Goal: Task Accomplishment & Management: Use online tool/utility

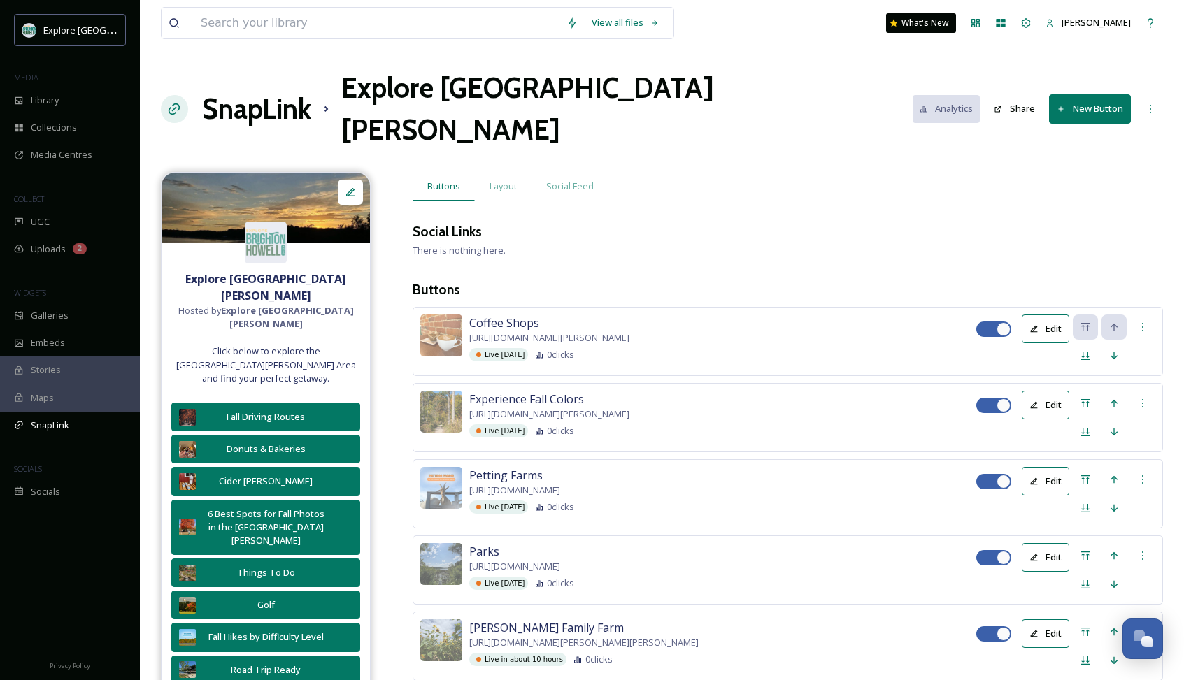
click at [251, 91] on h1 "SnapLink" at bounding box center [256, 109] width 109 height 42
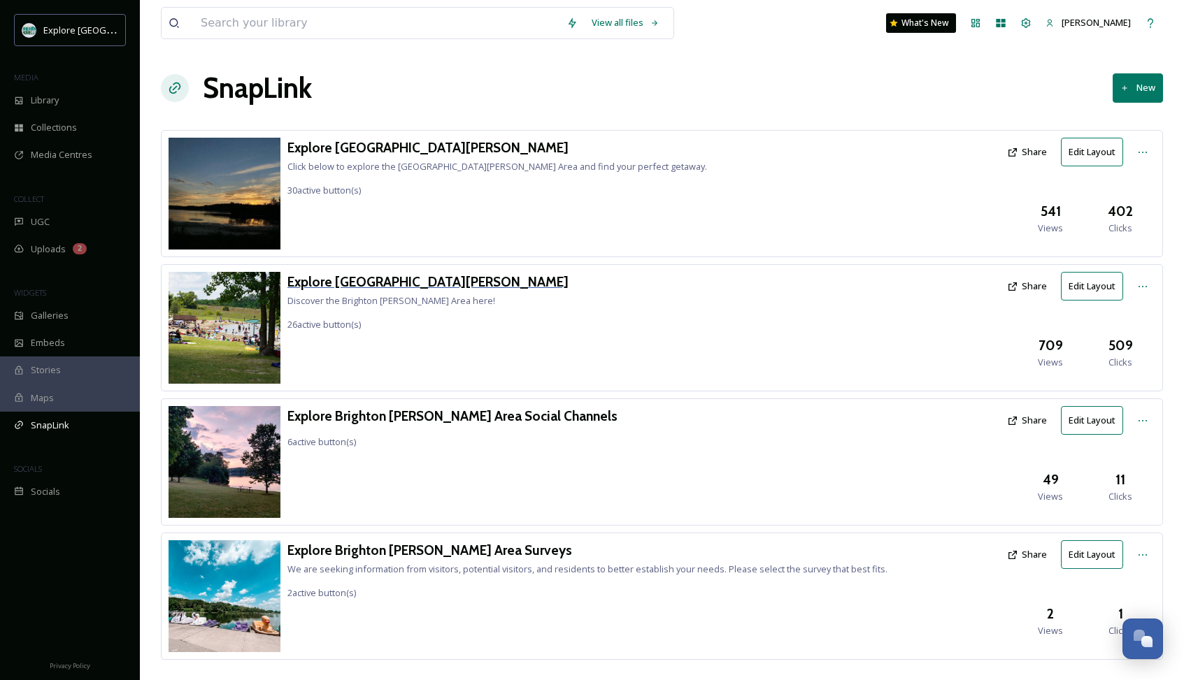
click at [396, 281] on h3 "Explore [GEOGRAPHIC_DATA][PERSON_NAME]" at bounding box center [427, 282] width 281 height 20
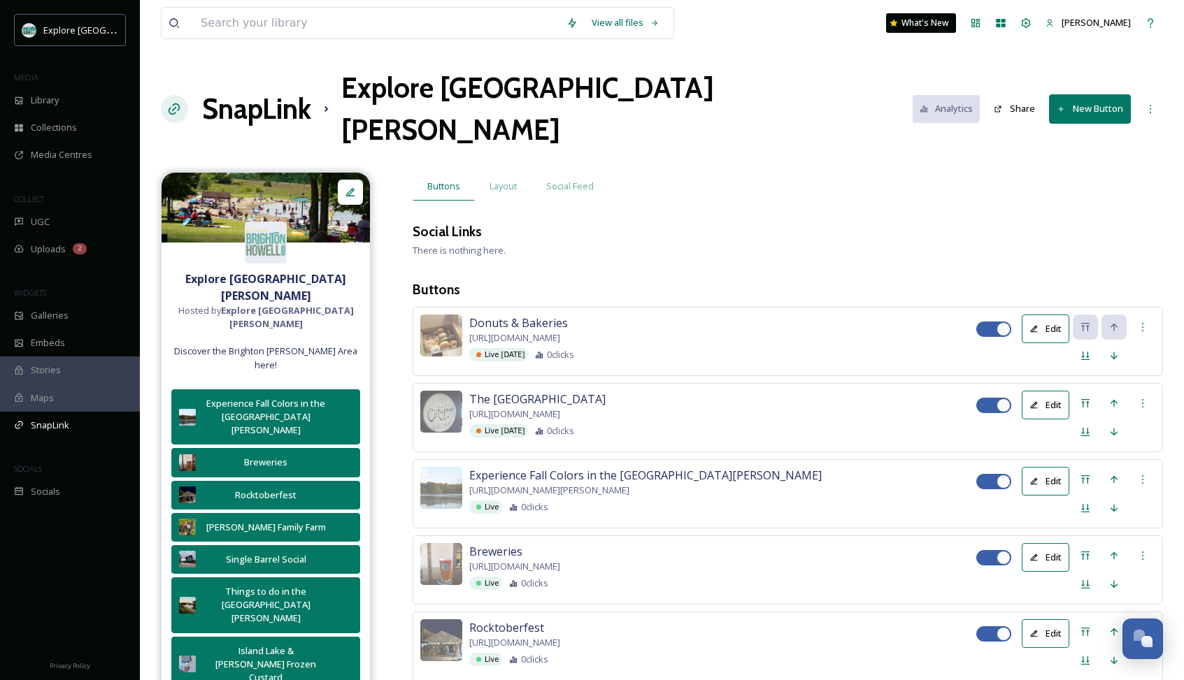
click at [1068, 94] on button "New Button" at bounding box center [1090, 108] width 82 height 29
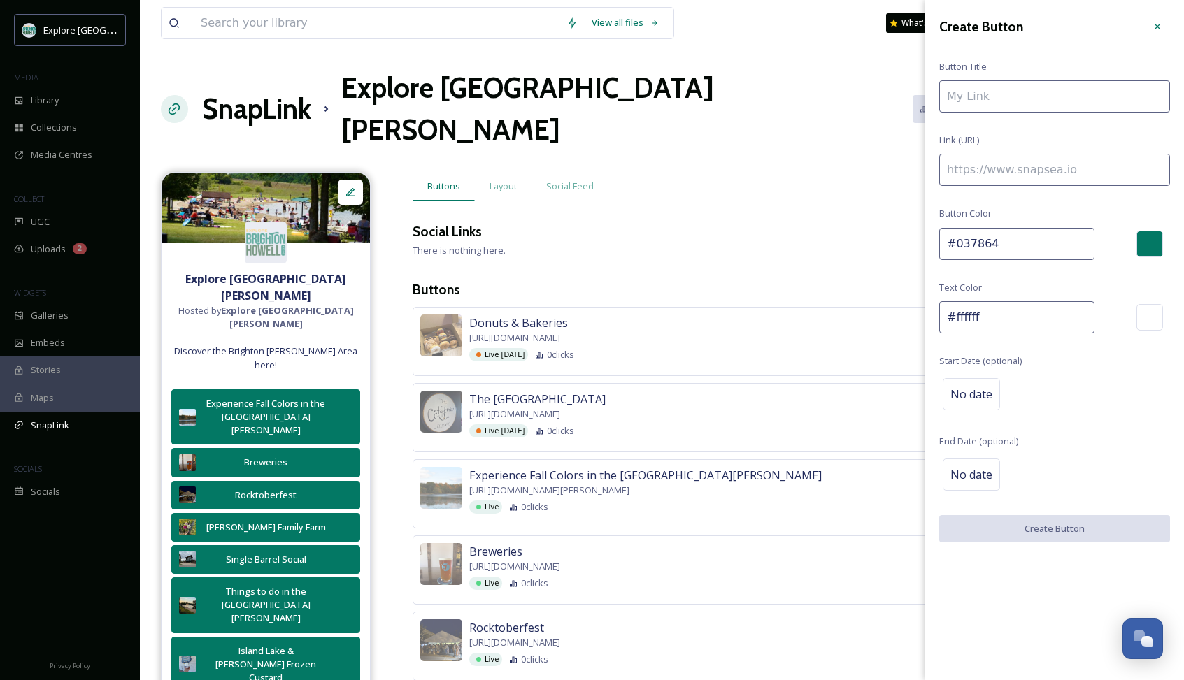
click at [967, 171] on input at bounding box center [1054, 170] width 231 height 32
paste input "[URL][DOMAIN_NAME][PERSON_NAME]"
type input "[URL][DOMAIN_NAME][PERSON_NAME]"
click at [990, 96] on input at bounding box center [1054, 96] width 231 height 32
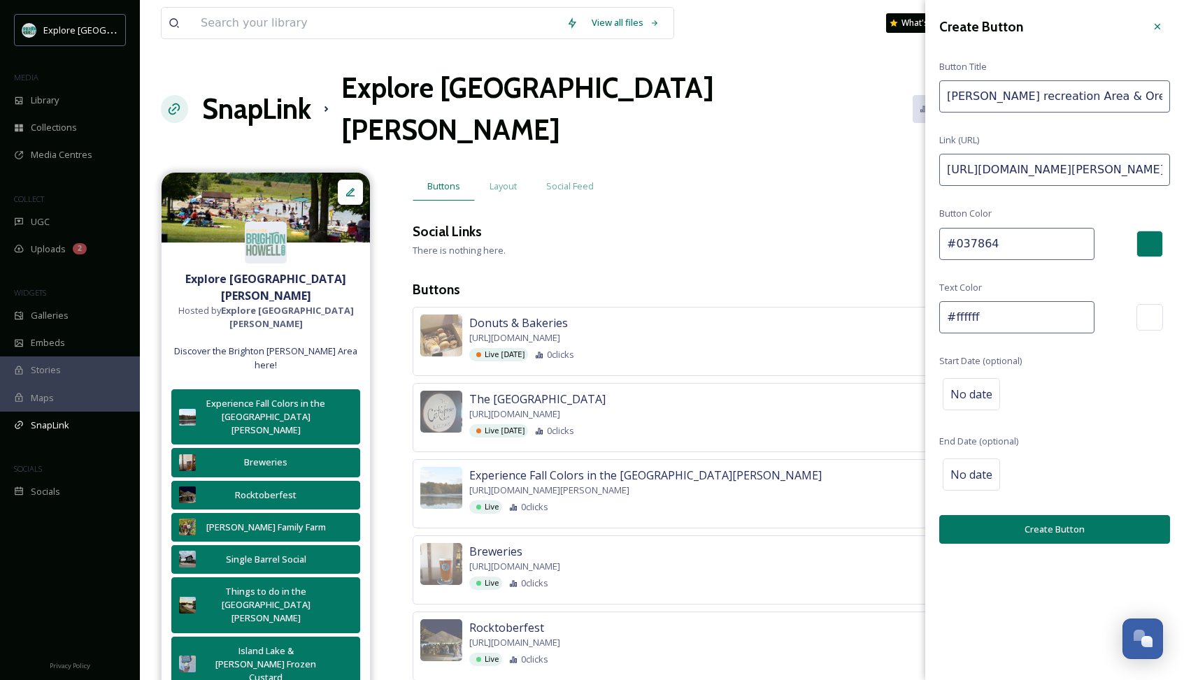
type input "[PERSON_NAME] recreation Area & Ore"
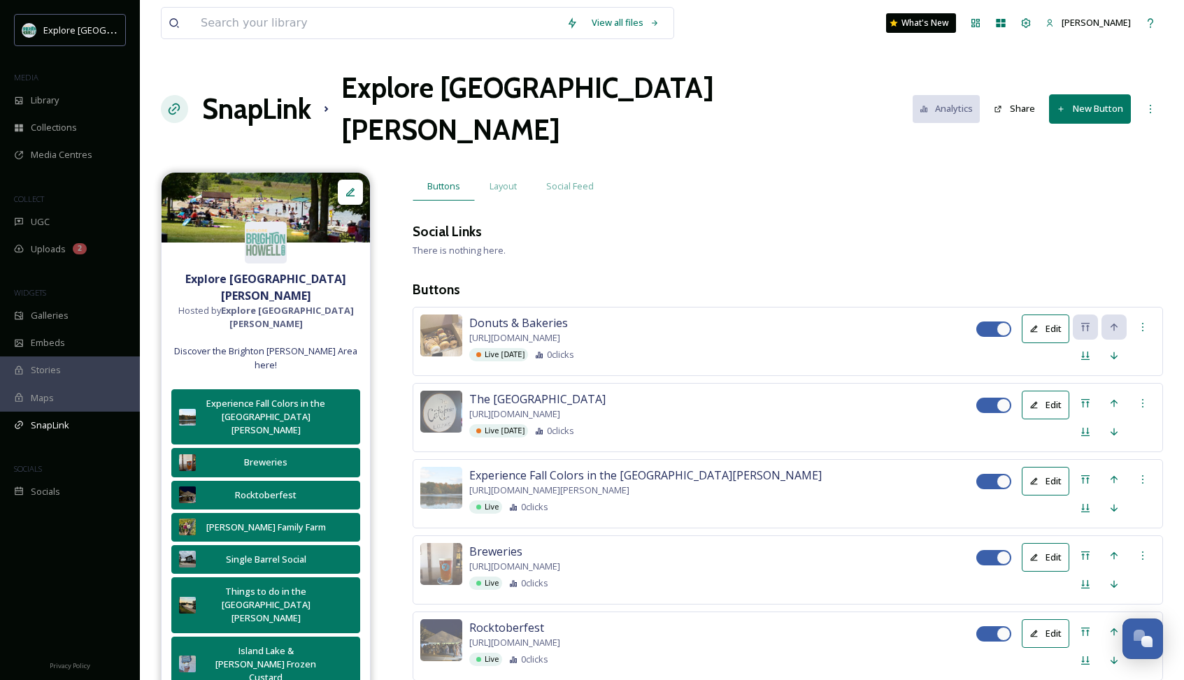
drag, startPoint x: 986, startPoint y: 100, endPoint x: 891, endPoint y: 187, distance: 128.7
click at [891, 222] on div "Social Links" at bounding box center [788, 232] width 750 height 20
click at [1072, 94] on button "New Button" at bounding box center [1090, 108] width 82 height 29
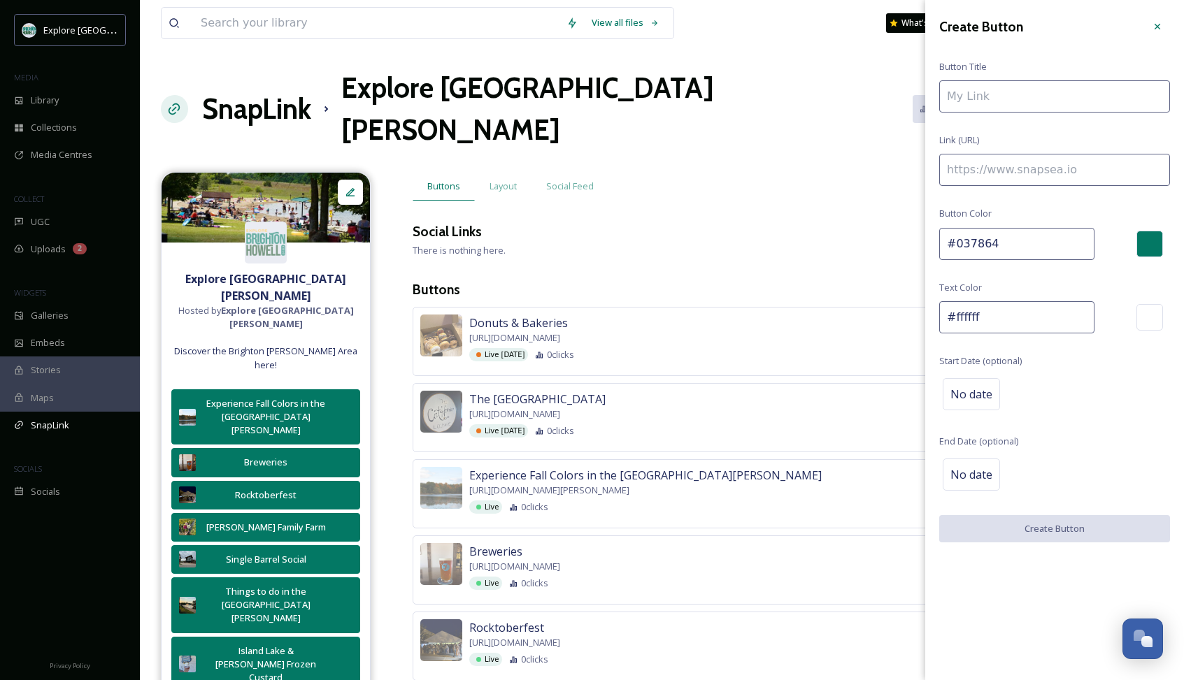
click at [1008, 169] on input at bounding box center [1054, 170] width 231 height 32
paste input "[URL][DOMAIN_NAME][PERSON_NAME]"
type input "[URL][DOMAIN_NAME][PERSON_NAME]"
click at [984, 99] on input at bounding box center [1054, 96] width 231 height 32
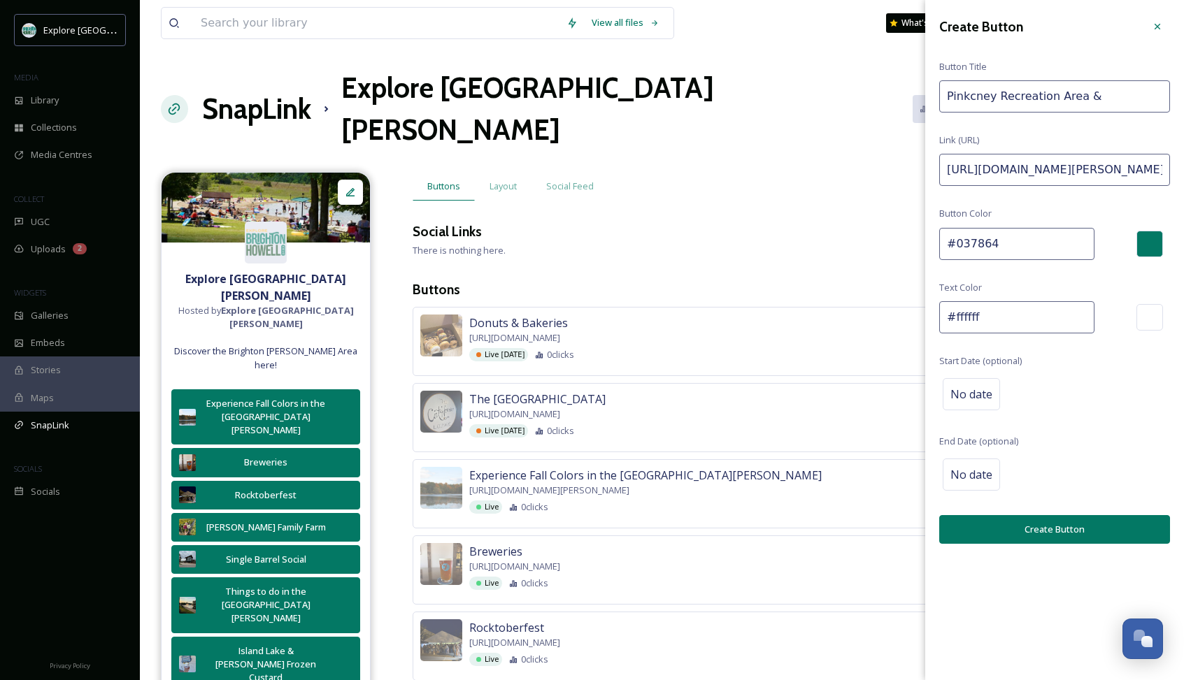
click at [969, 99] on input "Pinkcney Recreation Area &" at bounding box center [1054, 96] width 231 height 32
click at [1108, 99] on input "[PERSON_NAME][GEOGRAPHIC_DATA] &" at bounding box center [1054, 96] width 231 height 32
type input "[PERSON_NAME][GEOGRAPHIC_DATA] & [GEOGRAPHIC_DATA] Craft Cidery"
click at [978, 389] on span "No date" at bounding box center [971, 394] width 42 height 17
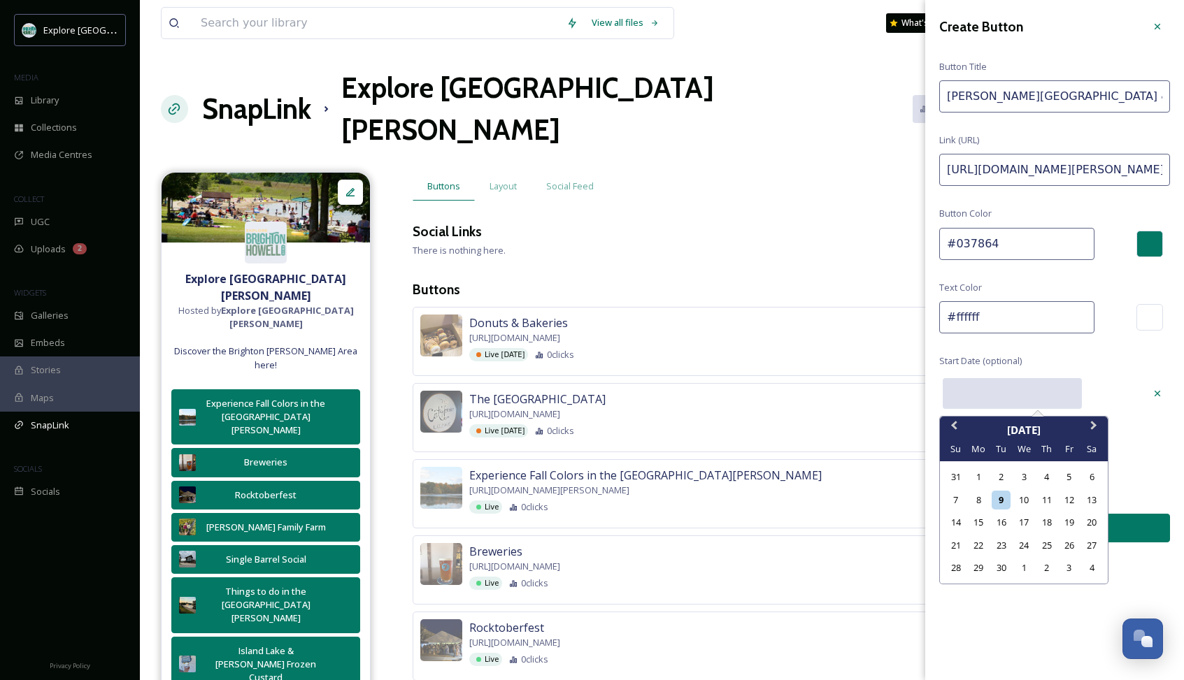
click at [978, 389] on input "text" at bounding box center [1012, 393] width 139 height 31
click at [1001, 520] on div "16" at bounding box center [1001, 522] width 19 height 19
type input "[DATE]"
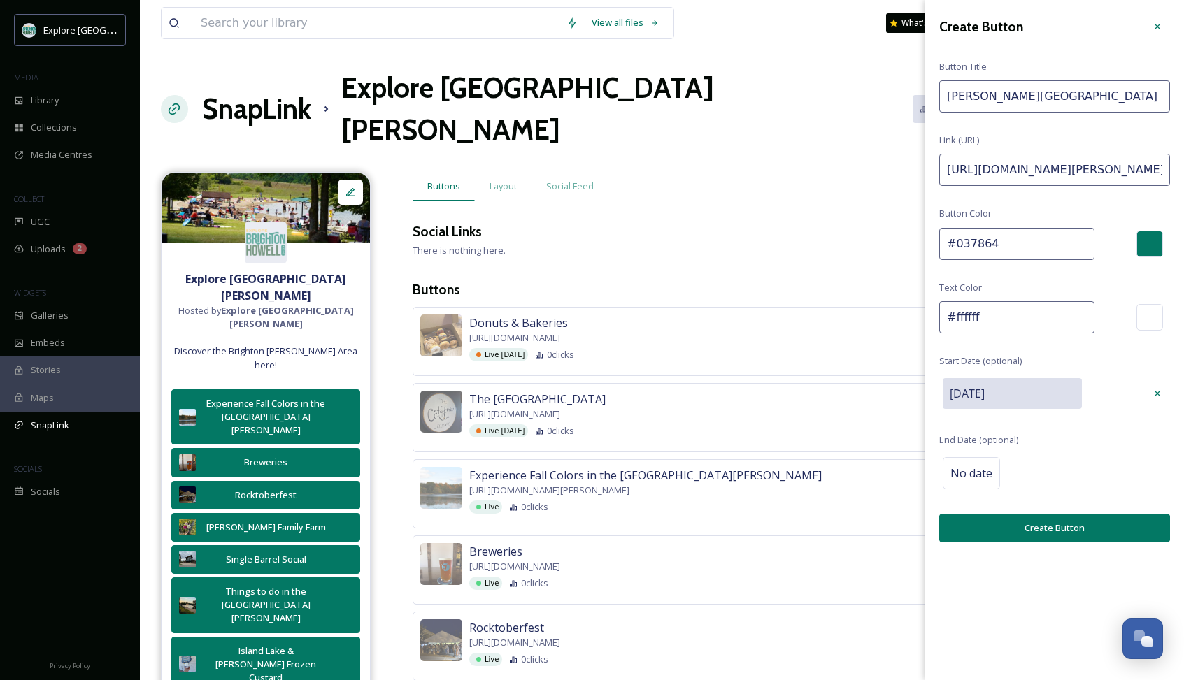
click at [1001, 527] on button "Create Button" at bounding box center [1054, 528] width 231 height 29
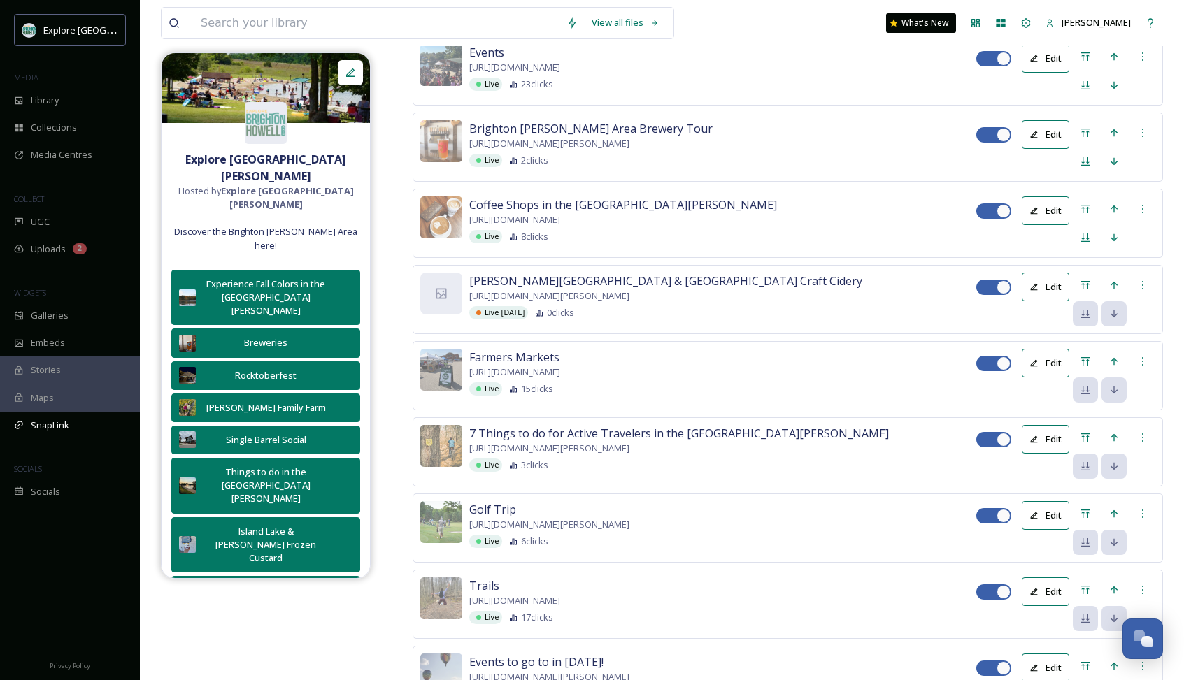
scroll to position [1412, 0]
click at [1087, 299] on div "Move to Top" at bounding box center [1085, 286] width 25 height 25
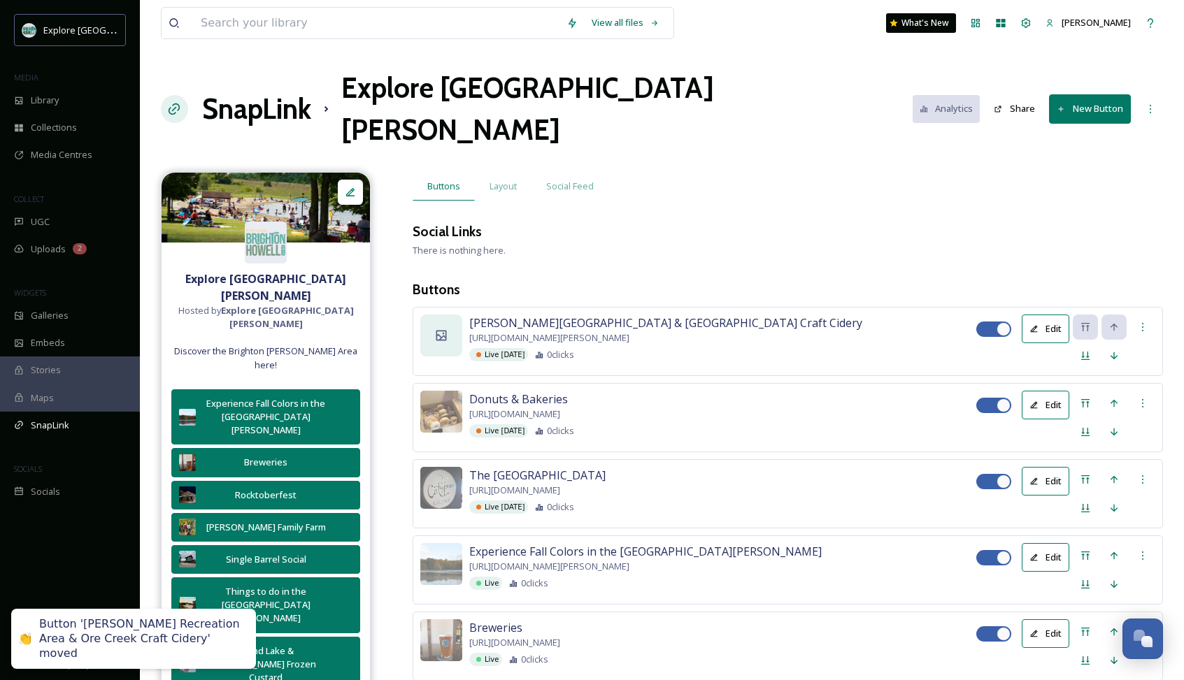
scroll to position [0, 0]
click at [452, 315] on div at bounding box center [441, 336] width 42 height 42
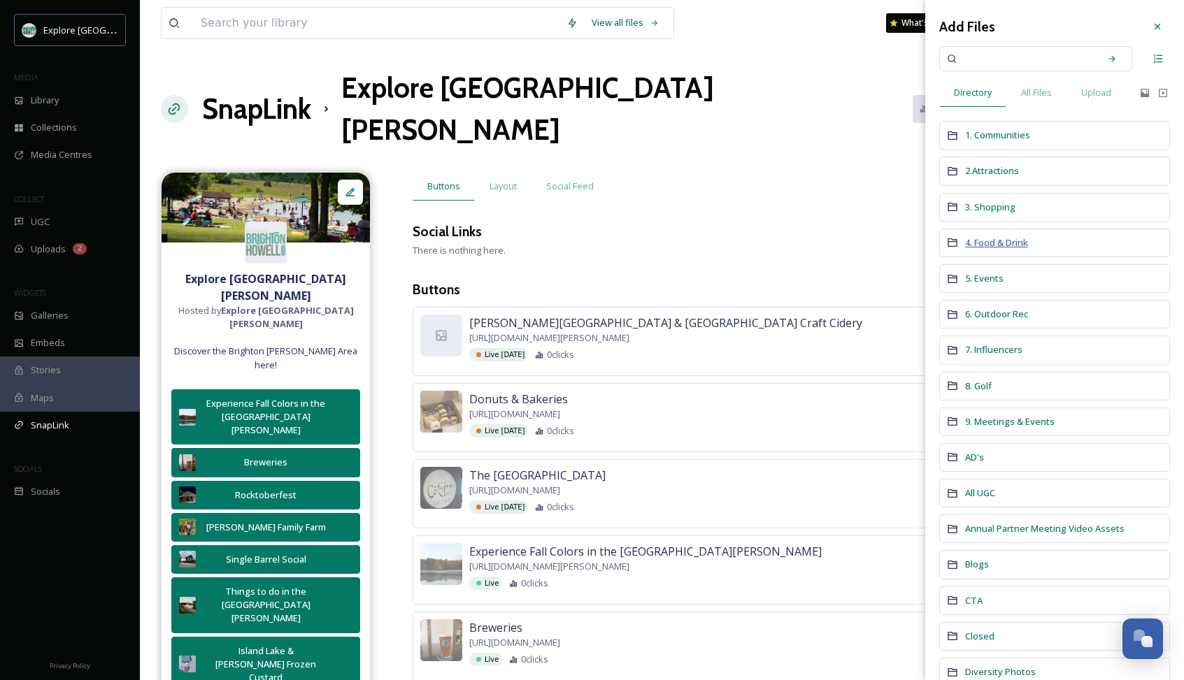
click at [1001, 246] on span "4. Food & Drink" at bounding box center [996, 242] width 63 height 13
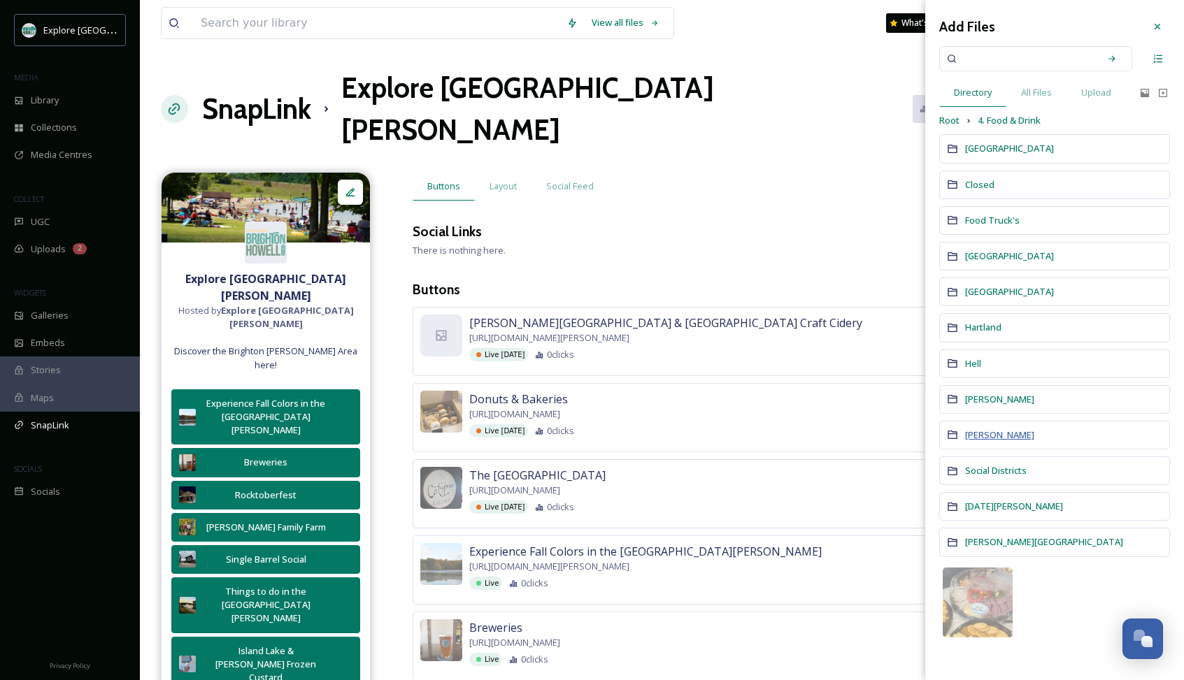
click at [977, 434] on span "[PERSON_NAME]" at bounding box center [999, 435] width 69 height 13
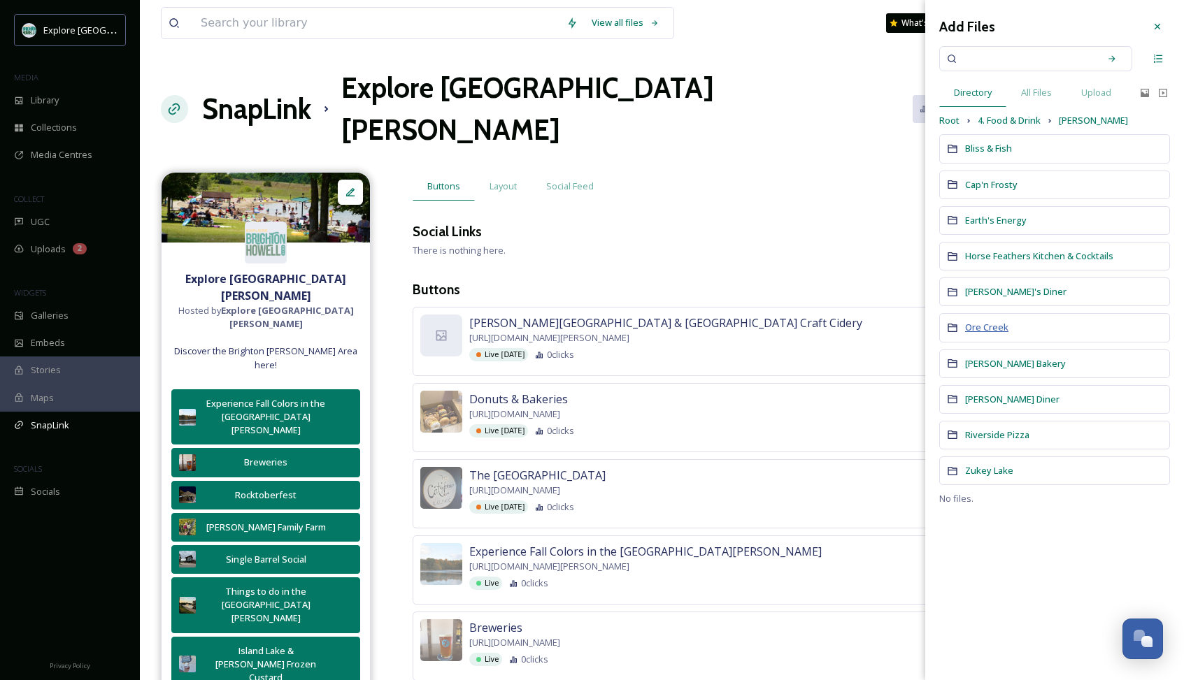
click at [994, 329] on span "Ore Creek" at bounding box center [986, 327] width 43 height 13
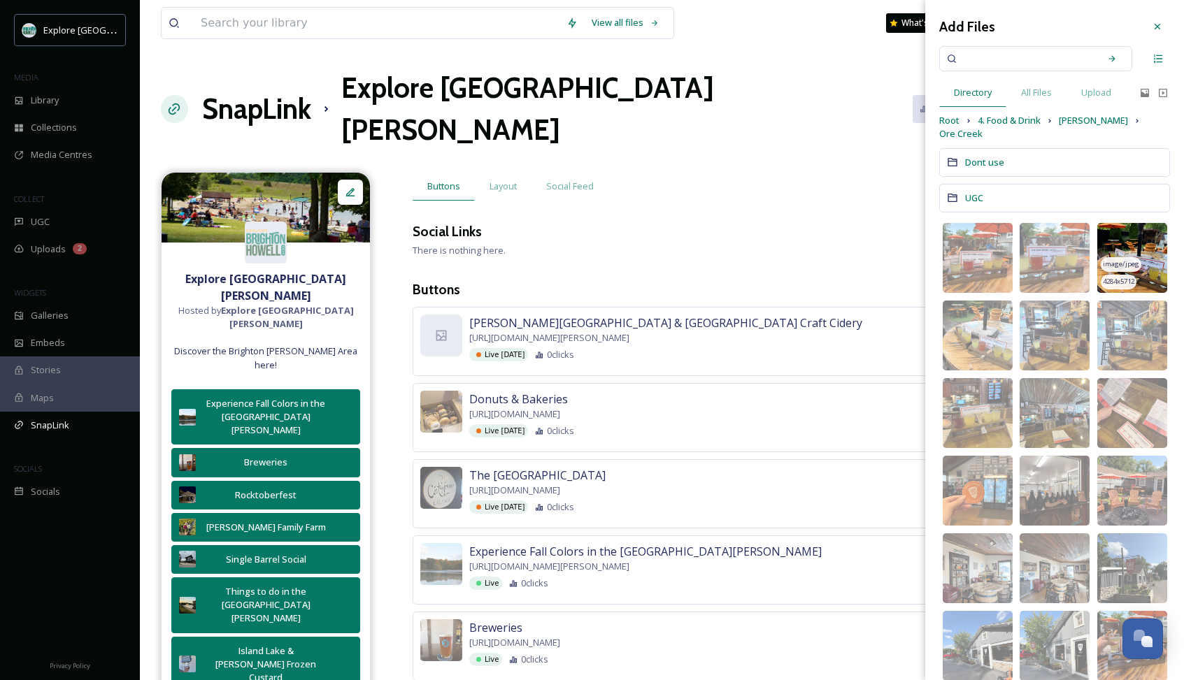
click at [1126, 259] on span "image/jpeg" at bounding box center [1121, 264] width 36 height 10
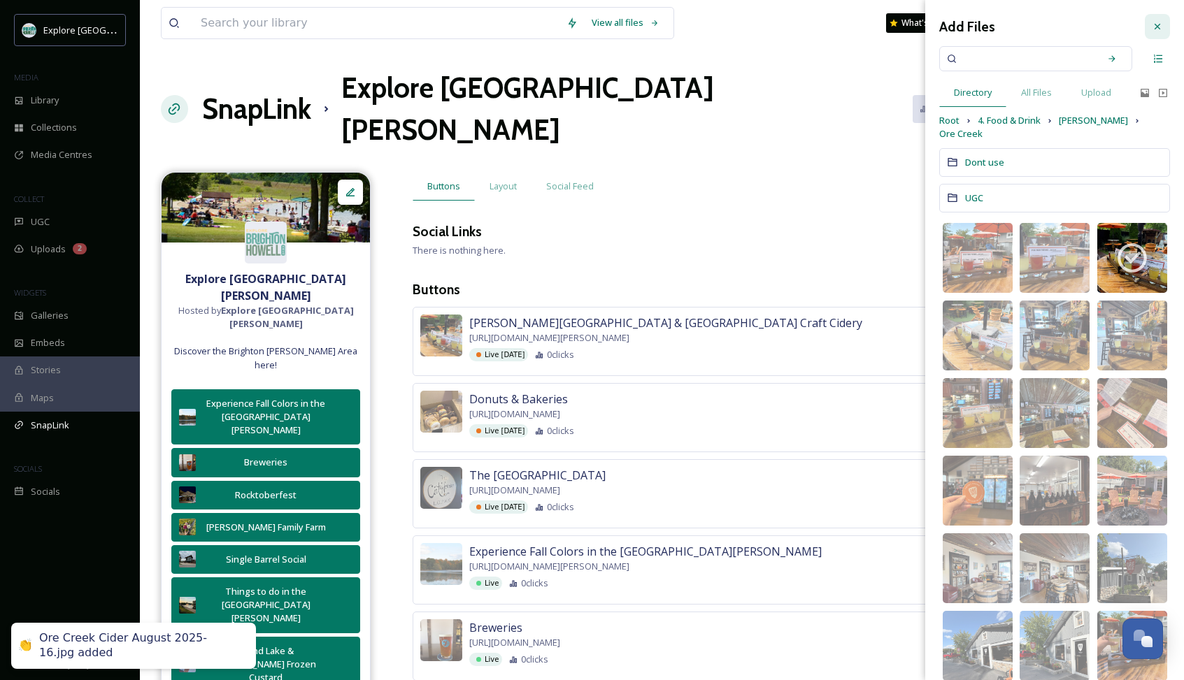
click at [1159, 24] on icon at bounding box center [1157, 26] width 11 height 11
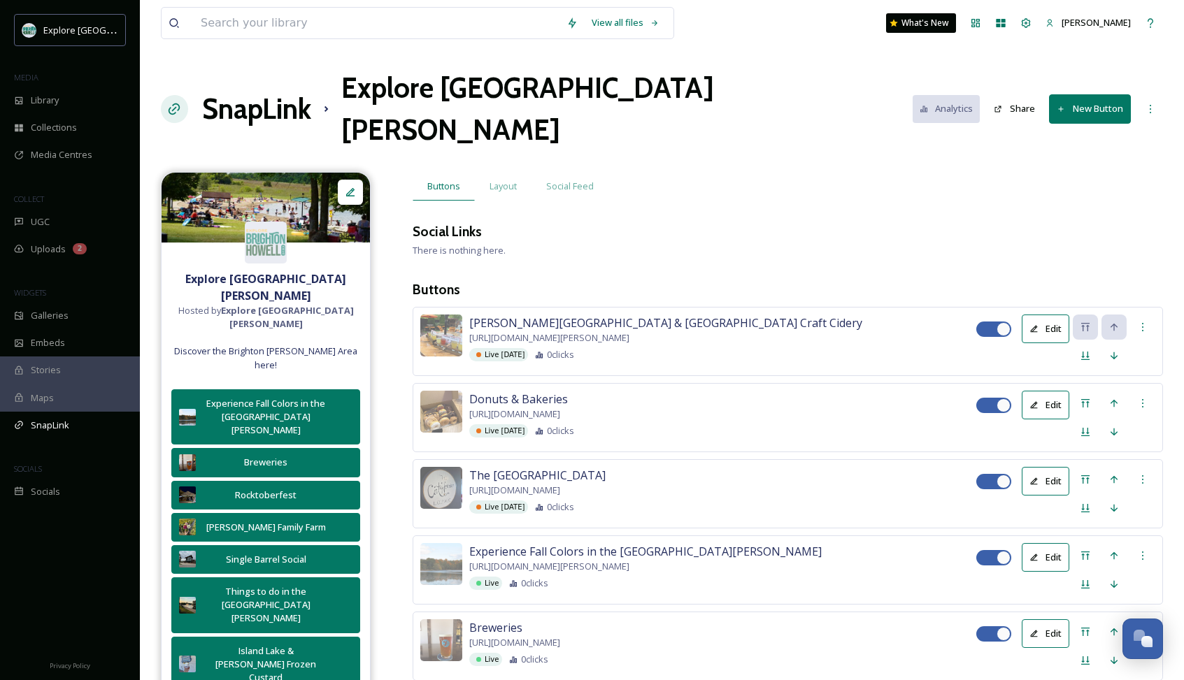
click at [1081, 103] on div "SnapLink Explore Brighton [PERSON_NAME] Area Analytics Share New Button" at bounding box center [662, 109] width 1002 height 84
click at [1087, 94] on button "New Button" at bounding box center [1090, 108] width 82 height 29
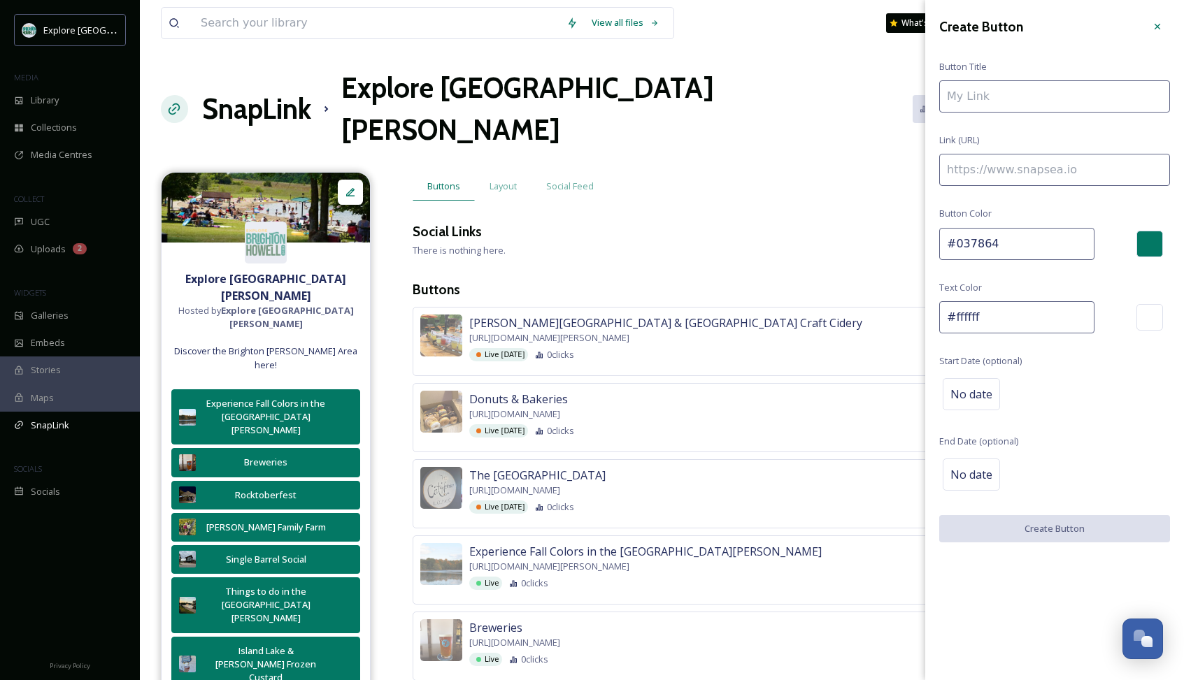
click at [1059, 170] on input at bounding box center [1054, 170] width 231 height 32
paste input "[URL][DOMAIN_NAME]"
type input "[URL][DOMAIN_NAME]"
click at [1012, 100] on input at bounding box center [1054, 96] width 231 height 32
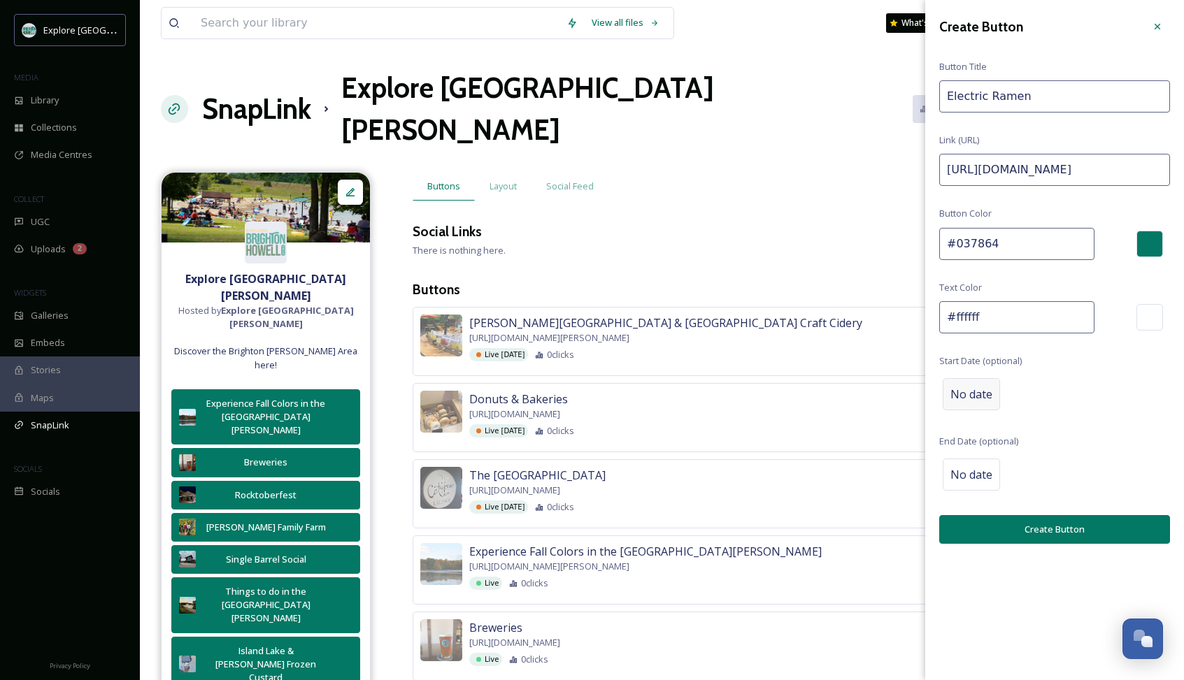
type input "Electric Ramen"
click at [966, 398] on span "No date" at bounding box center [971, 394] width 42 height 17
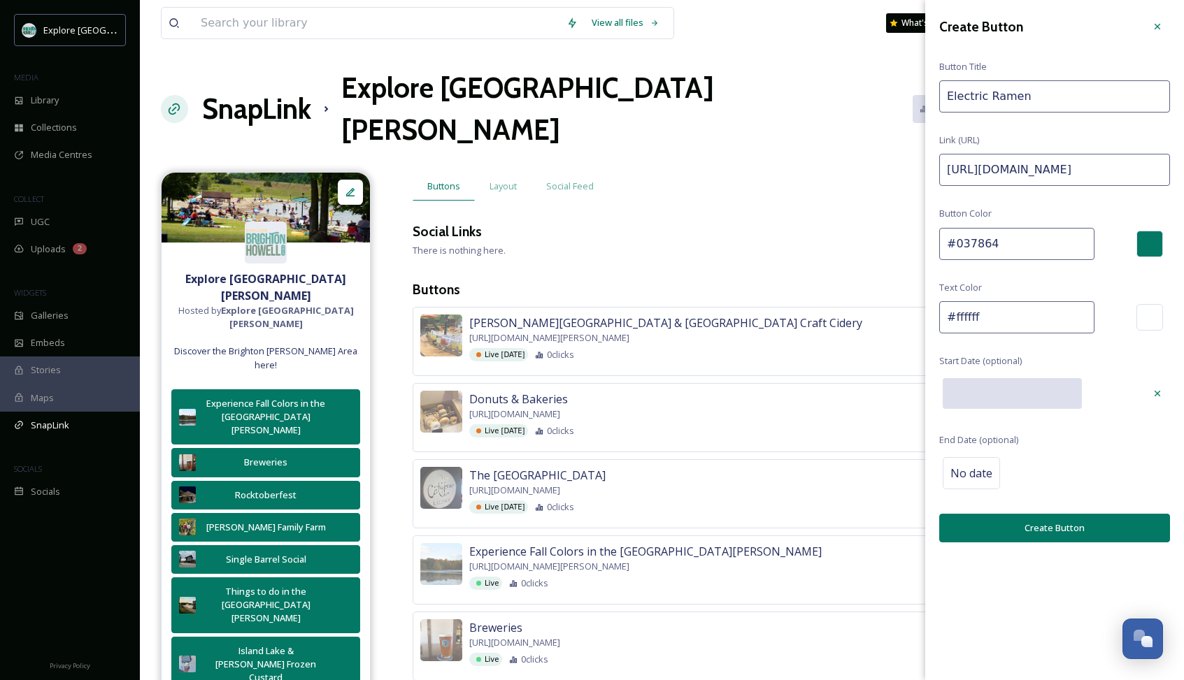
click at [982, 393] on input "text" at bounding box center [1012, 393] width 139 height 31
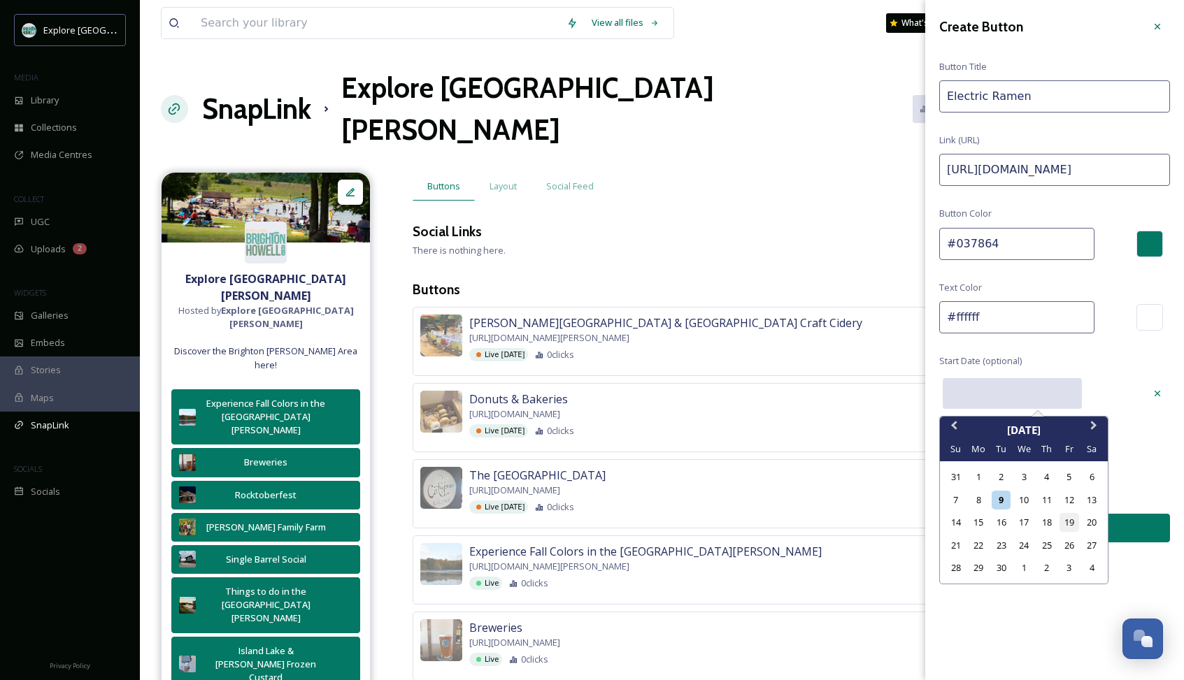
click at [1063, 520] on div "19" at bounding box center [1068, 522] width 19 height 19
type input "[DATE]"
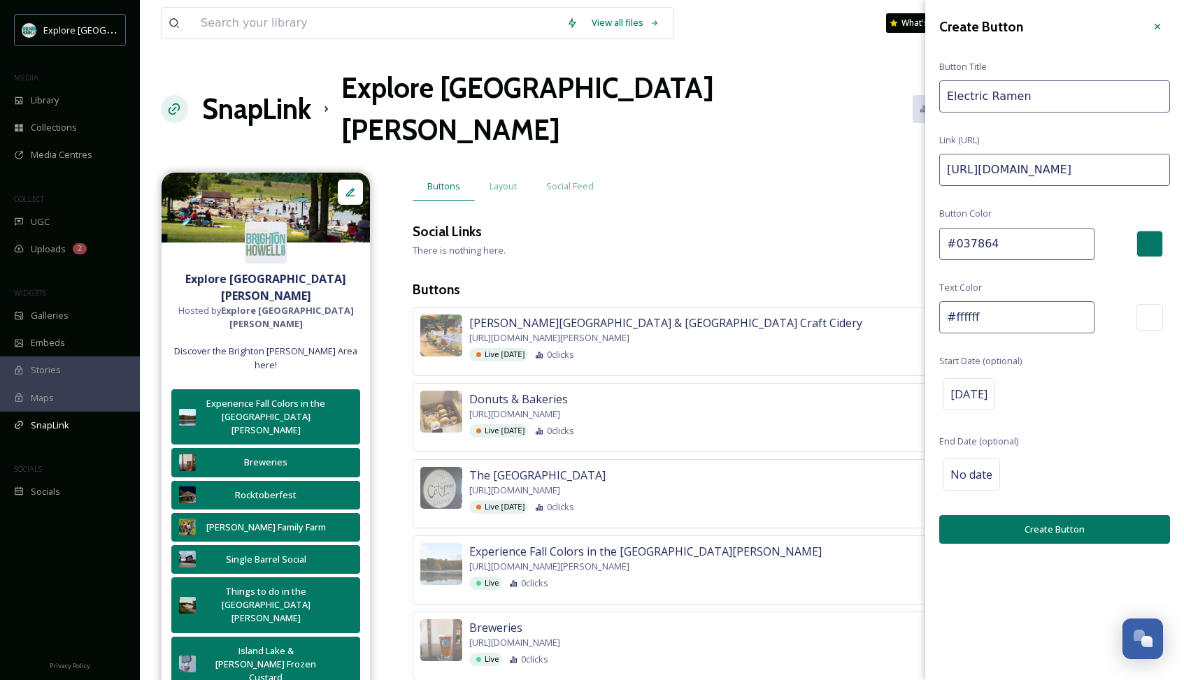
click at [1022, 528] on button "Create Button" at bounding box center [1054, 529] width 231 height 29
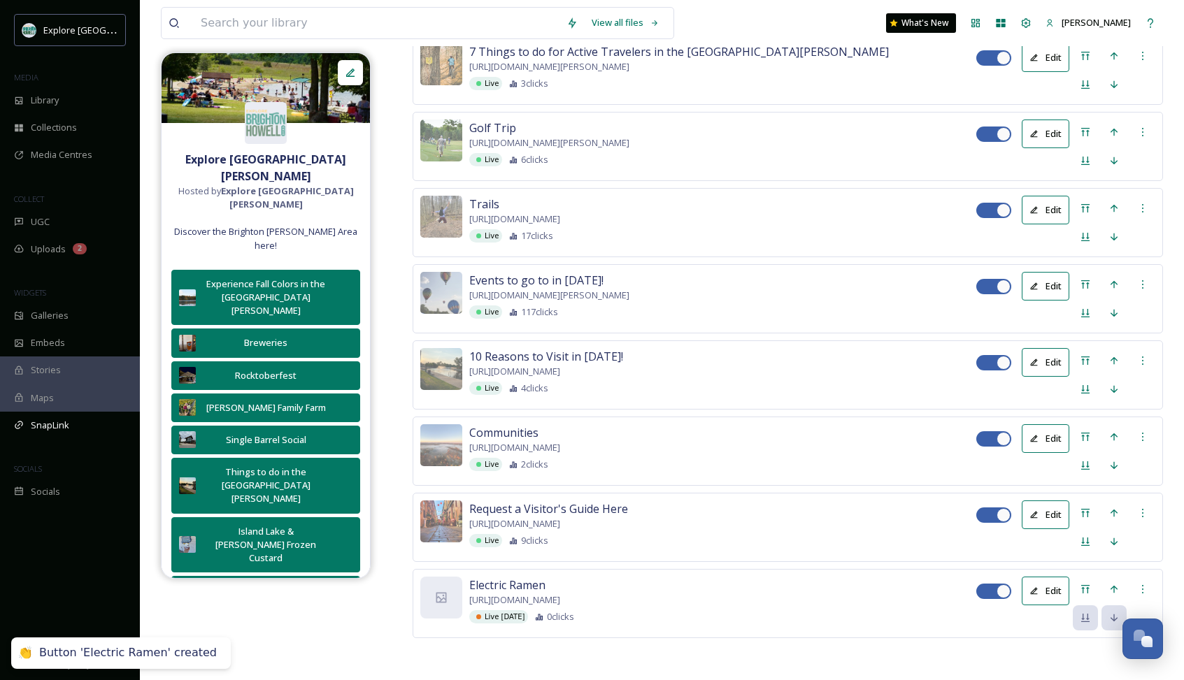
scroll to position [1955, 0]
click at [1076, 586] on div "Move to Top" at bounding box center [1085, 589] width 25 height 25
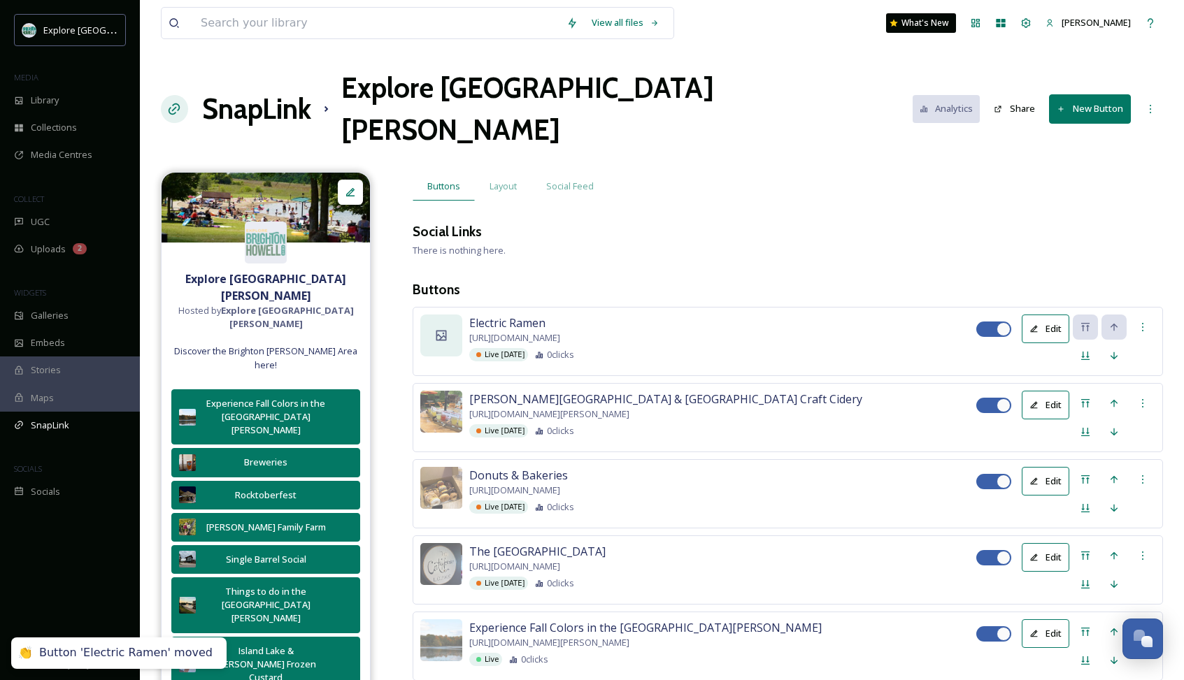
scroll to position [0, 0]
click at [438, 330] on icon at bounding box center [441, 335] width 10 height 10
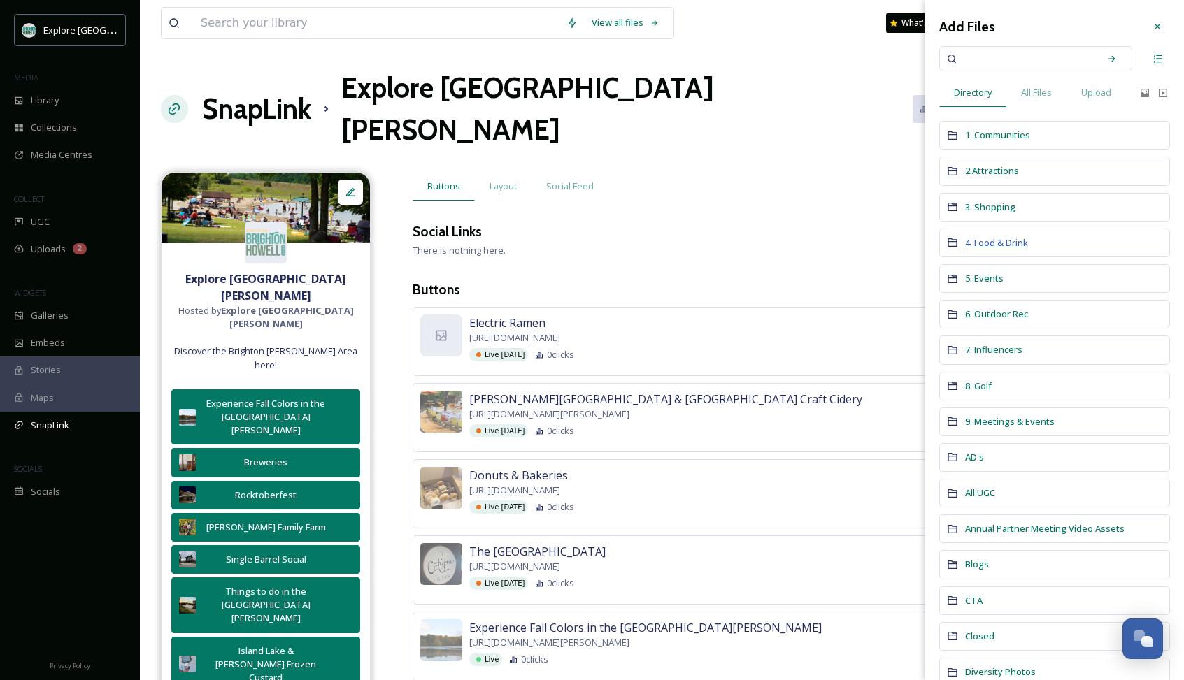
click at [993, 241] on span "4. Food & Drink" at bounding box center [996, 242] width 63 height 13
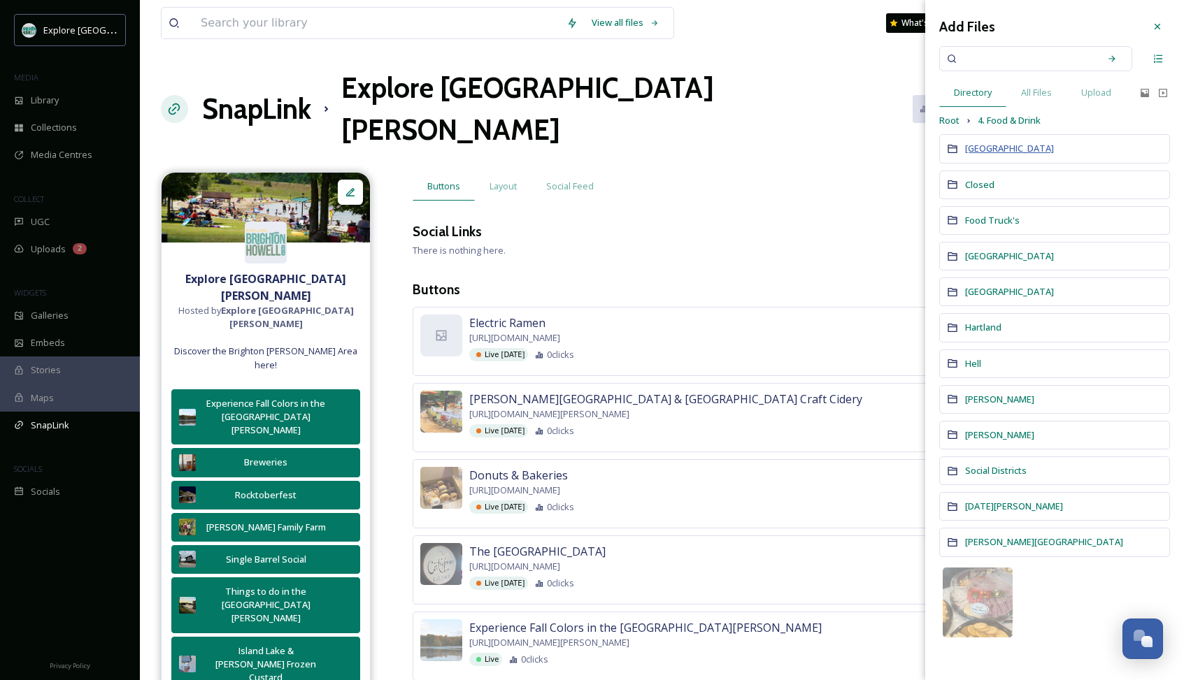
click at [981, 149] on span "[GEOGRAPHIC_DATA]" at bounding box center [1009, 148] width 89 height 13
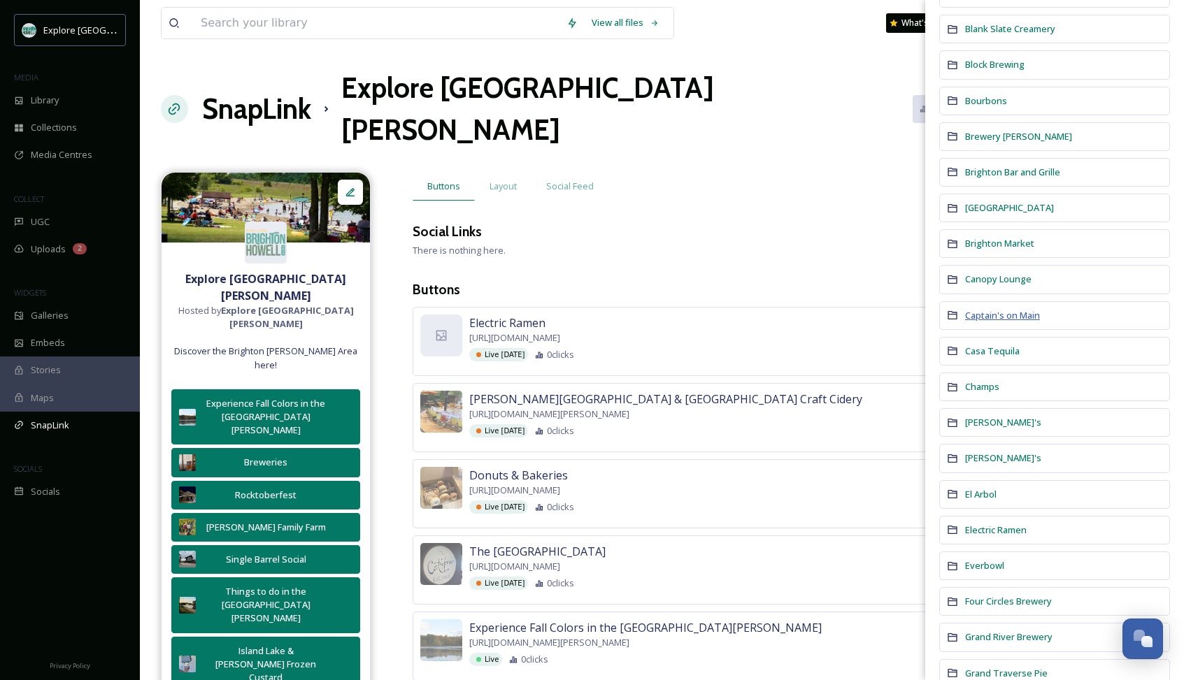
scroll to position [269, 0]
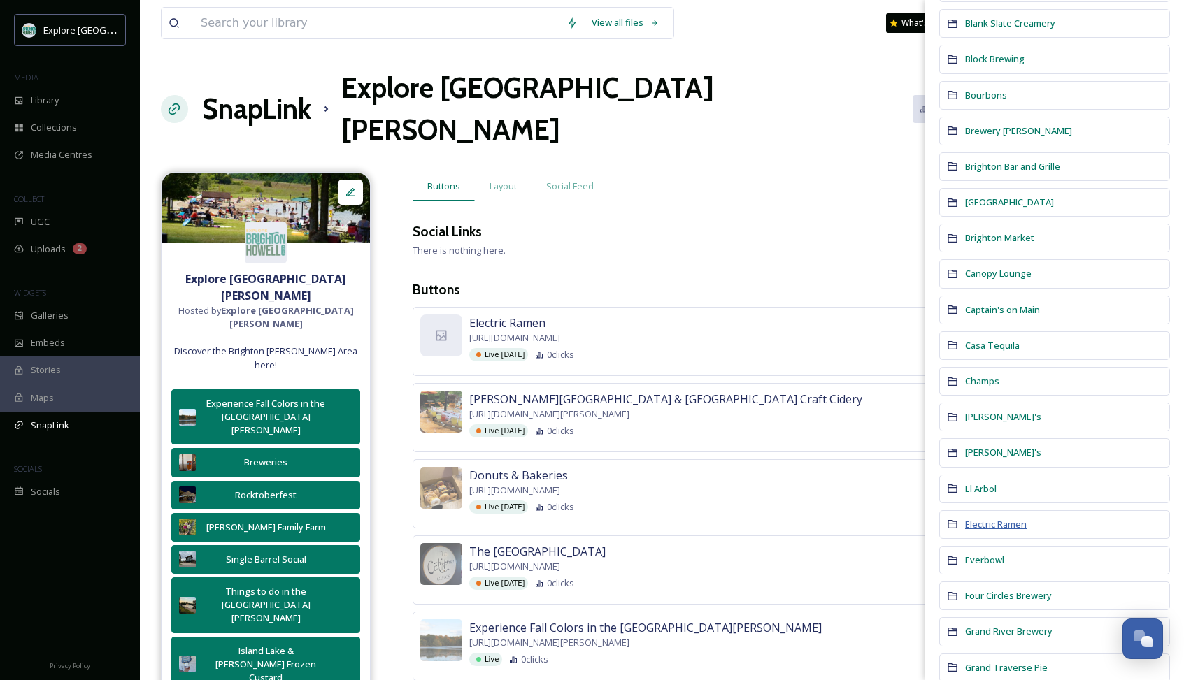
click at [1010, 525] on span "Electric Ramen" at bounding box center [996, 524] width 62 height 13
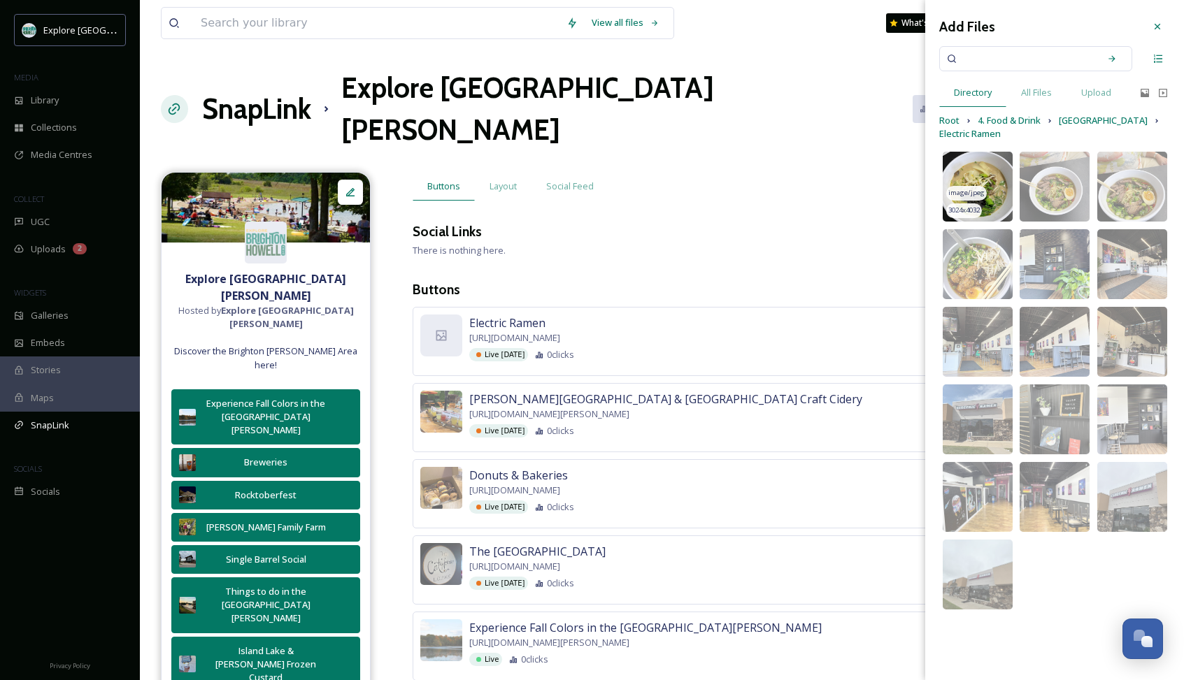
click at [991, 176] on img at bounding box center [978, 187] width 70 height 70
click at [1160, 25] on icon at bounding box center [1157, 26] width 11 height 11
